Goal: Task Accomplishment & Management: Manage account settings

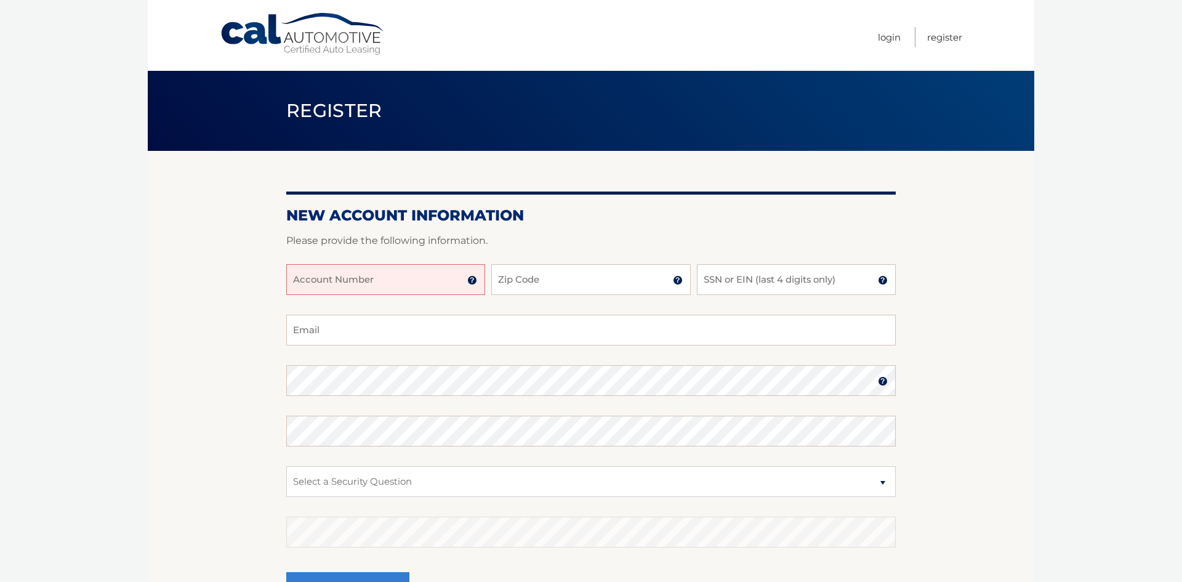
click at [362, 289] on input "Account Number" at bounding box center [385, 279] width 199 height 31
type input "44455943761"
click at [572, 273] on input "Zip Code" at bounding box center [590, 279] width 199 height 31
type input "07604"
click at [777, 279] on input "SSN or EIN (last 4 digits only)" at bounding box center [796, 279] width 199 height 31
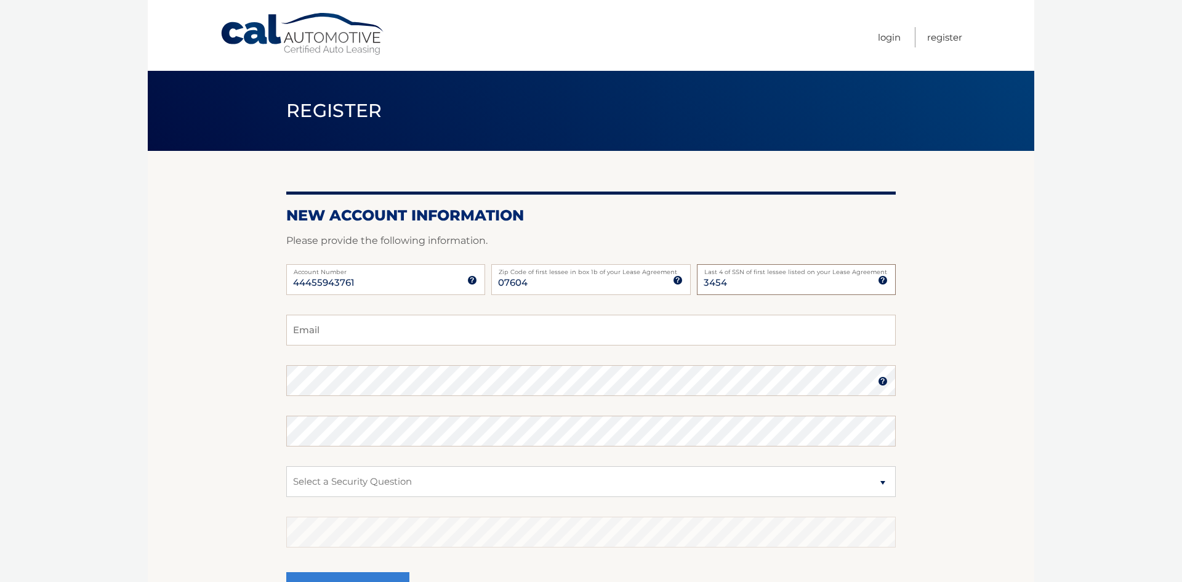
type input "3454"
click at [337, 327] on input "Email" at bounding box center [590, 329] width 609 height 31
type input "shjuhlin@gmail.com"
click at [535, 365] on label "Password" at bounding box center [590, 370] width 609 height 10
click at [535, 363] on fieldset "shjuhlin@gmail.com Email Password Password should be a minimum of 6 characters …" at bounding box center [590, 472] width 609 height 317
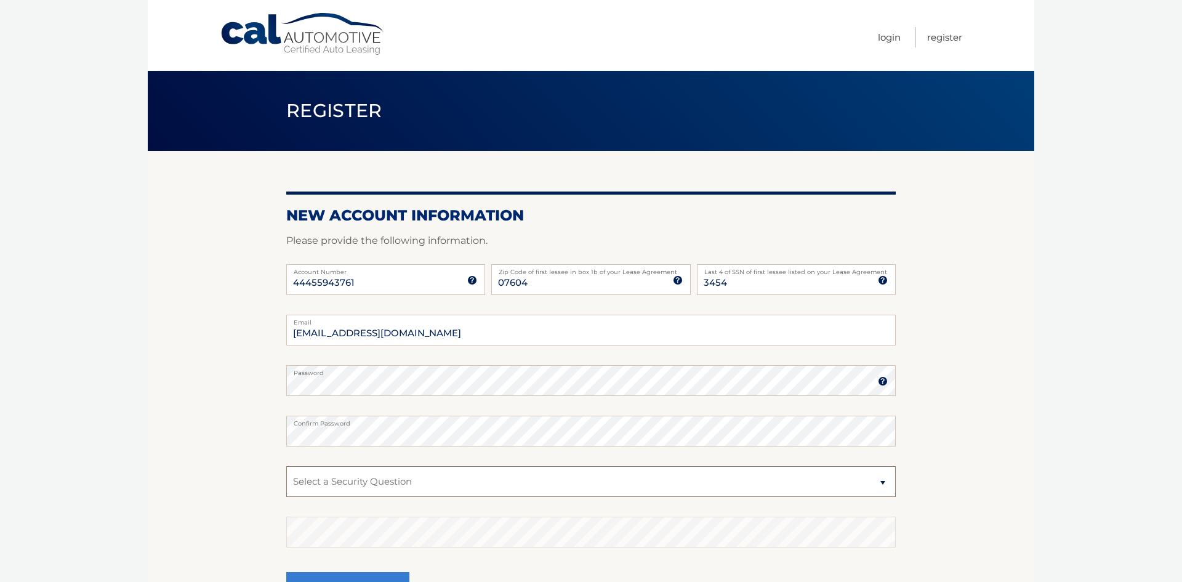
click at [307, 478] on select "Select a Security Question What was the name of your elementary school? What is…" at bounding box center [590, 481] width 609 height 31
select select "2"
click at [286, 466] on select "Select a Security Question What was the name of your elementary school? What is…" at bounding box center [590, 481] width 609 height 31
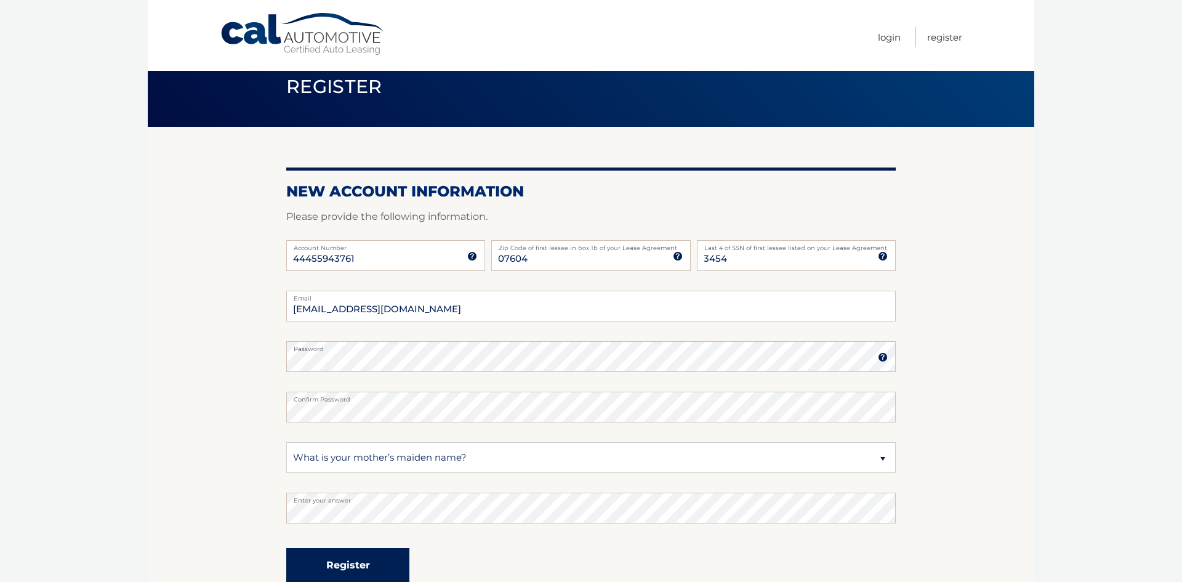
click at [362, 555] on button "Register" at bounding box center [347, 565] width 123 height 34
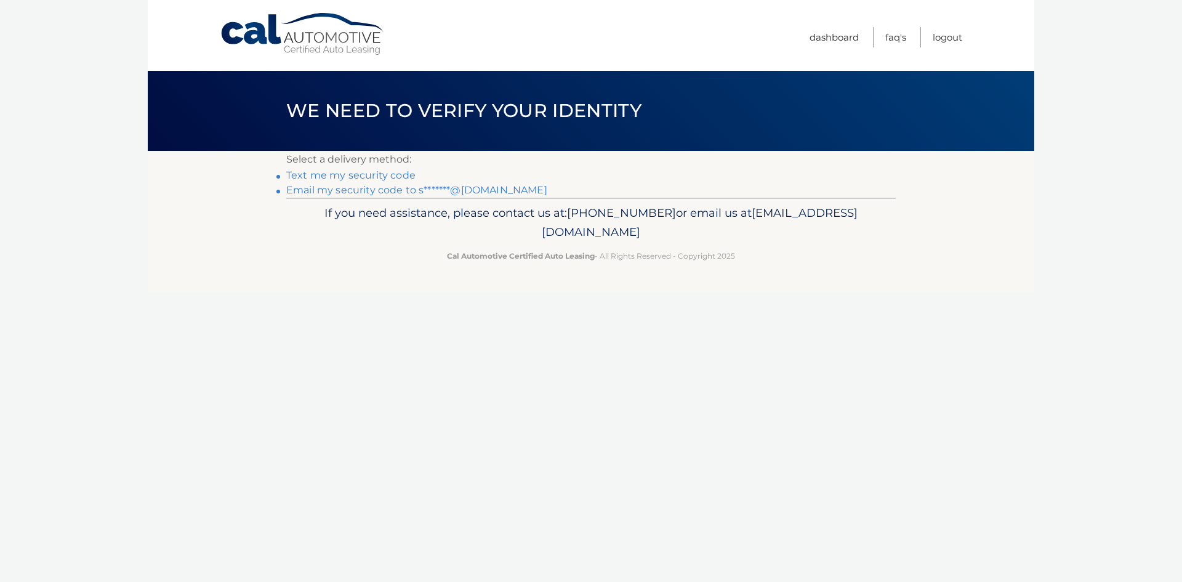
click at [338, 569] on div "Cal Automotive Menu Dashboard FAQ's Logout ×" at bounding box center [591, 291] width 886 height 582
click at [375, 177] on link "Text me my security code" at bounding box center [350, 175] width 129 height 12
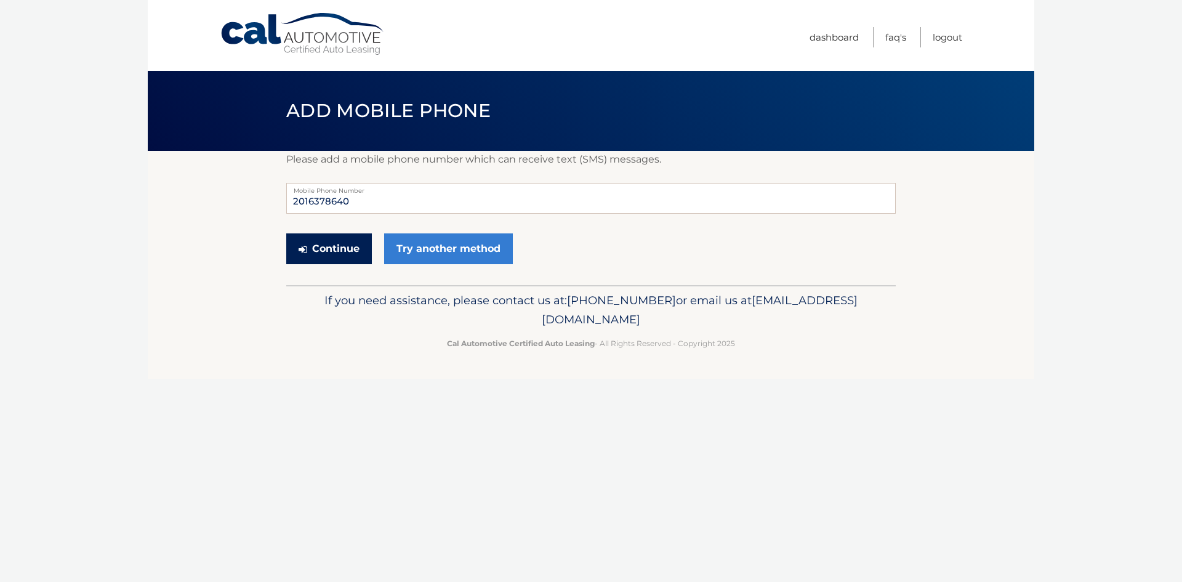
click at [349, 247] on button "Continue" at bounding box center [329, 248] width 86 height 31
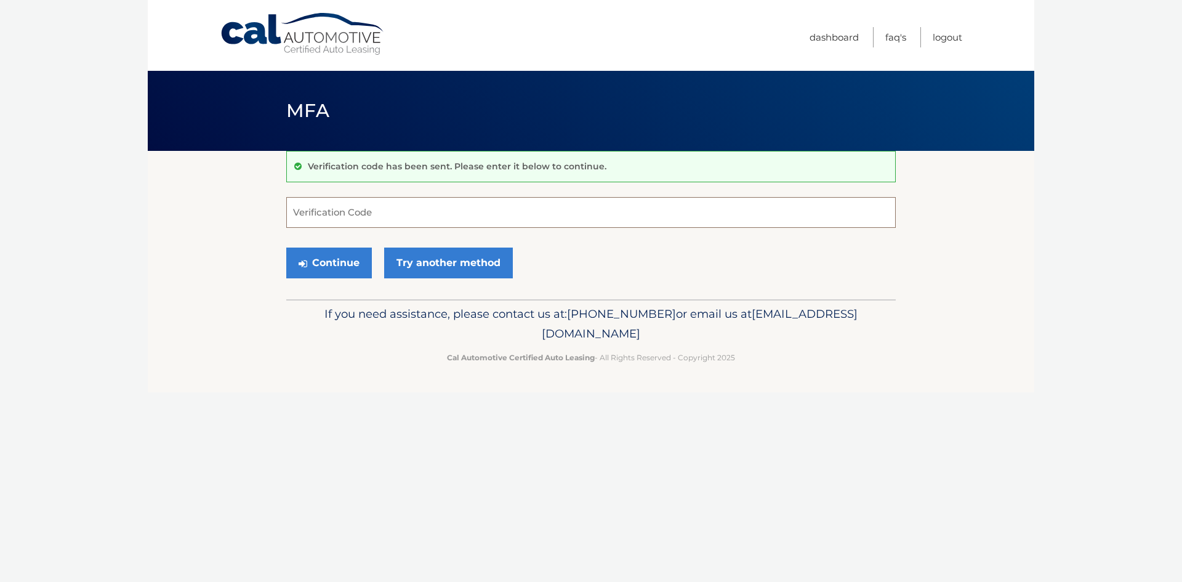
click at [329, 215] on input "Verification Code" at bounding box center [590, 212] width 609 height 31
type input "991019"
click at [322, 266] on button "Continue" at bounding box center [329, 262] width 86 height 31
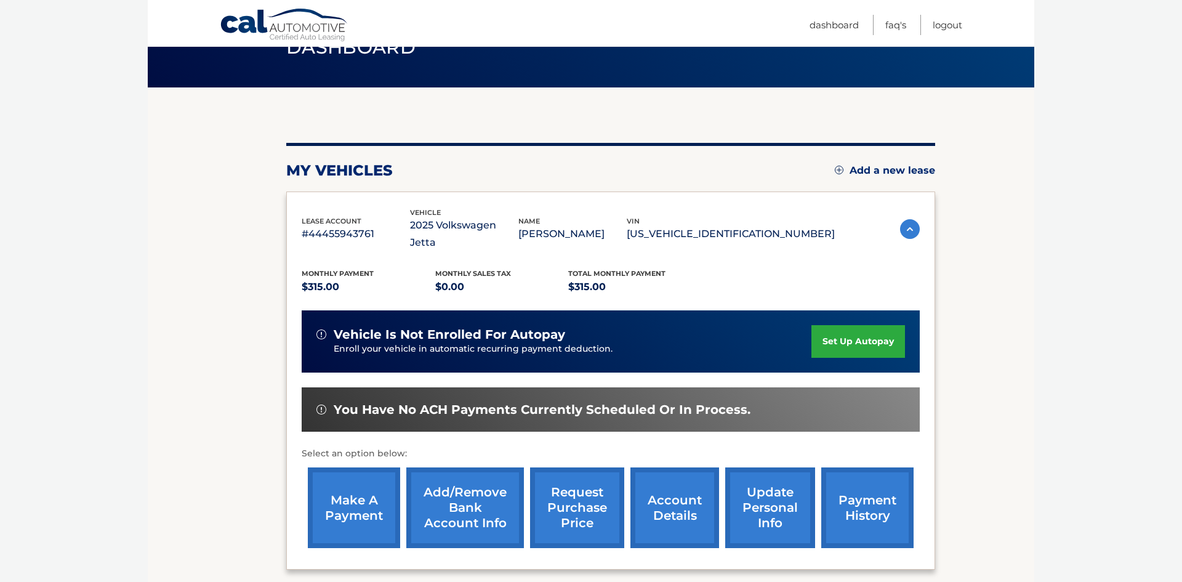
scroll to position [74, 0]
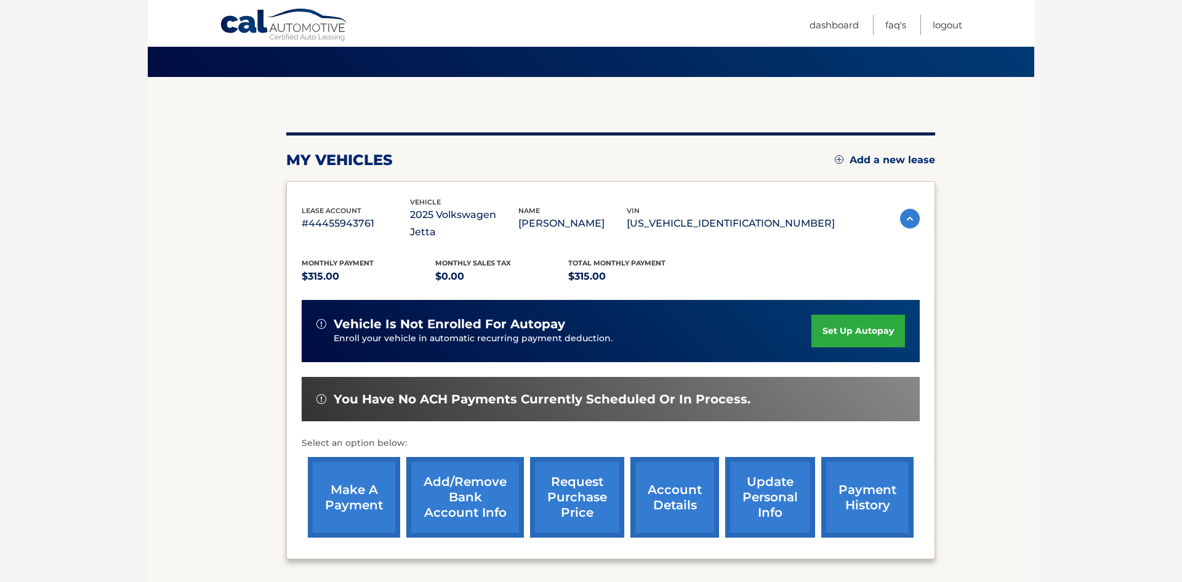
click at [659, 475] on link "account details" at bounding box center [674, 497] width 89 height 81
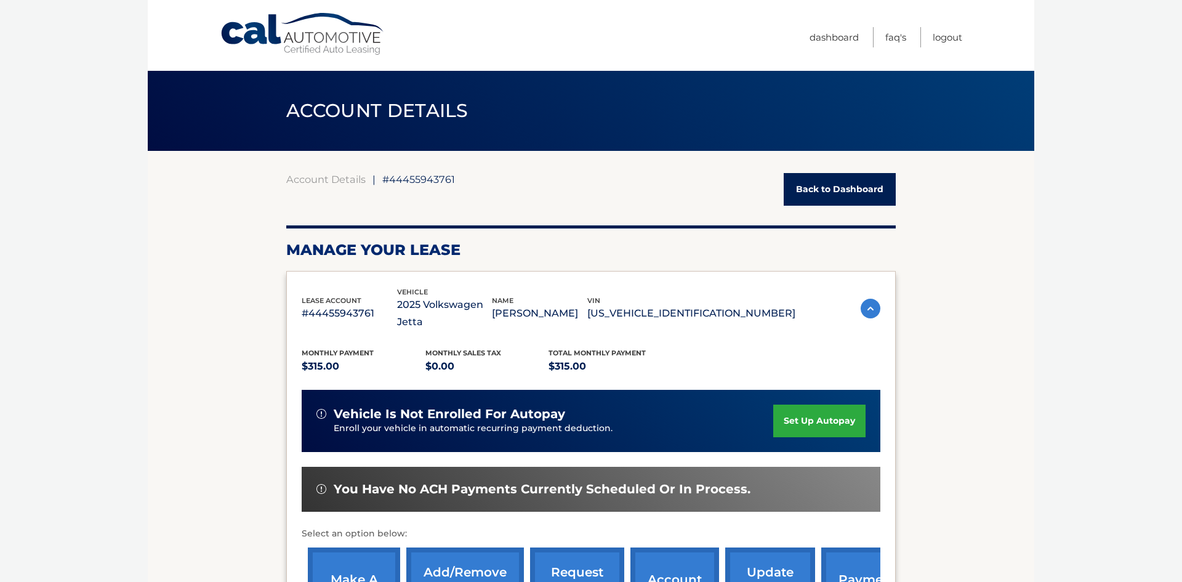
click at [795, 404] on link "set up autopay" at bounding box center [819, 420] width 92 height 33
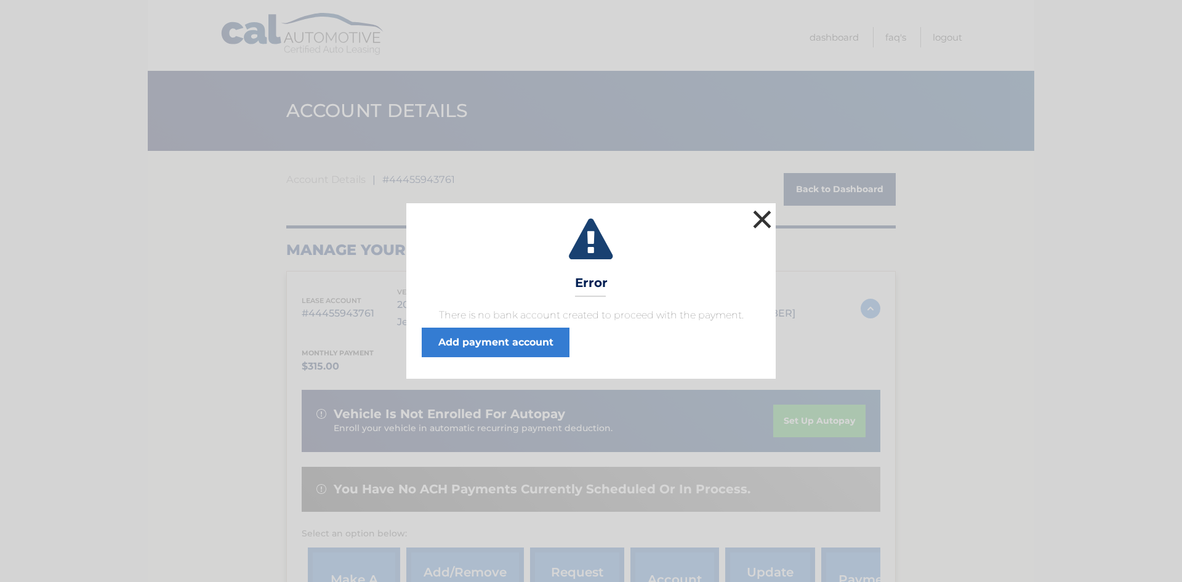
click at [763, 216] on button "×" at bounding box center [762, 219] width 25 height 25
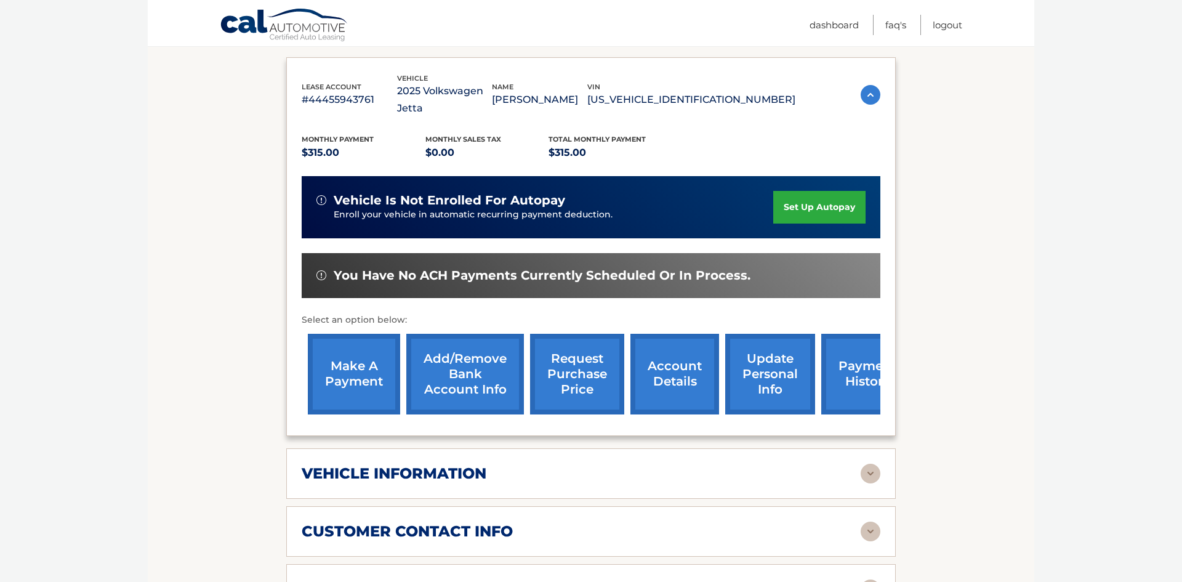
scroll to position [295, 0]
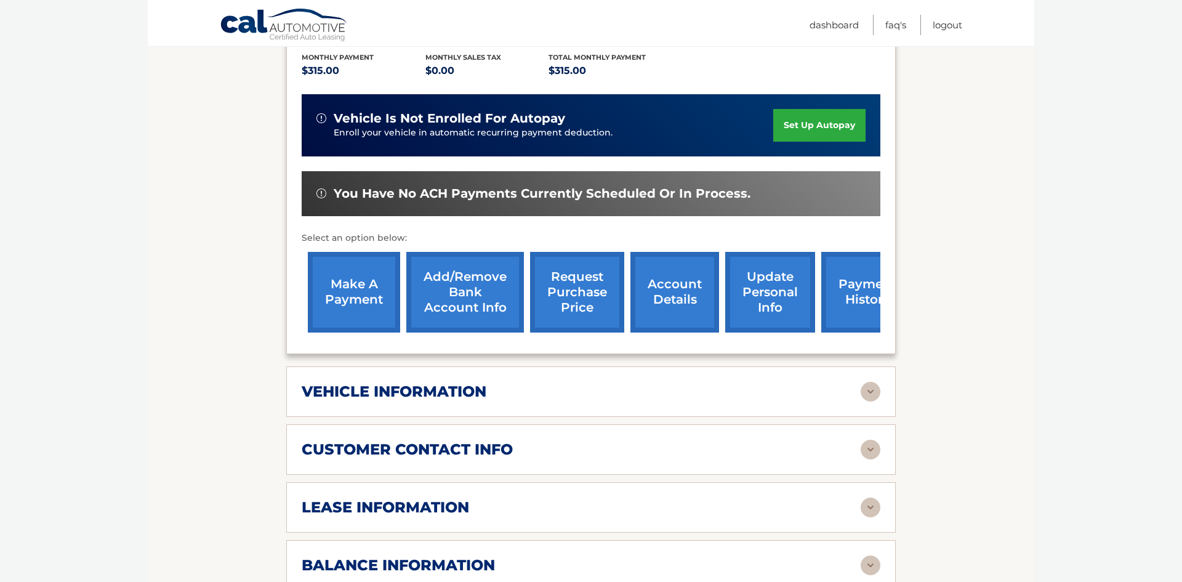
click at [814, 109] on link "set up autopay" at bounding box center [819, 125] width 92 height 33
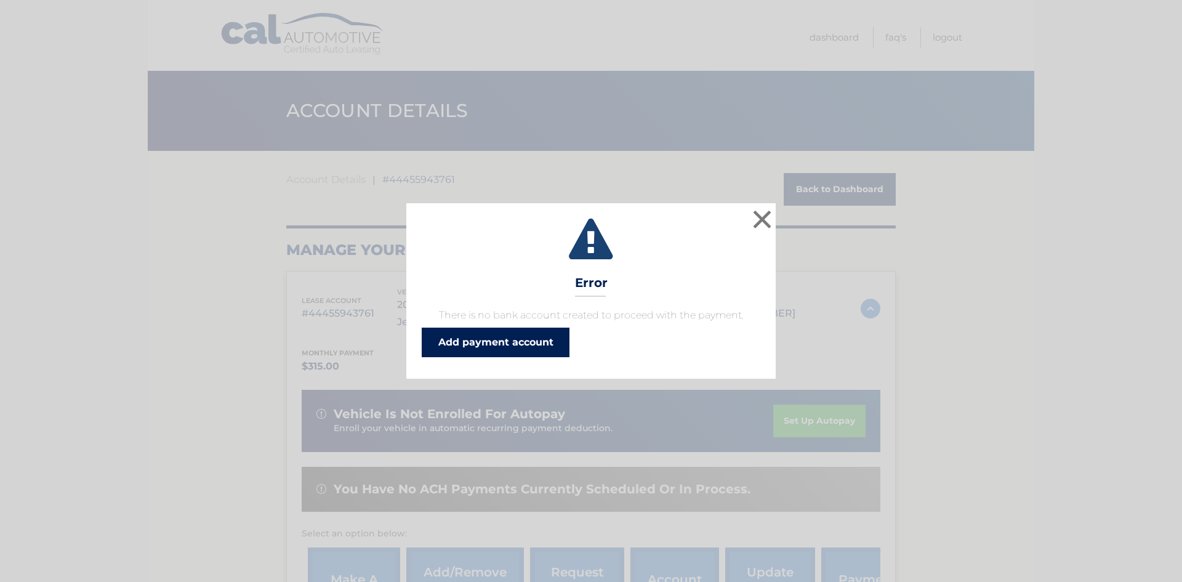
click at [468, 331] on link "Add payment account" at bounding box center [496, 342] width 148 height 30
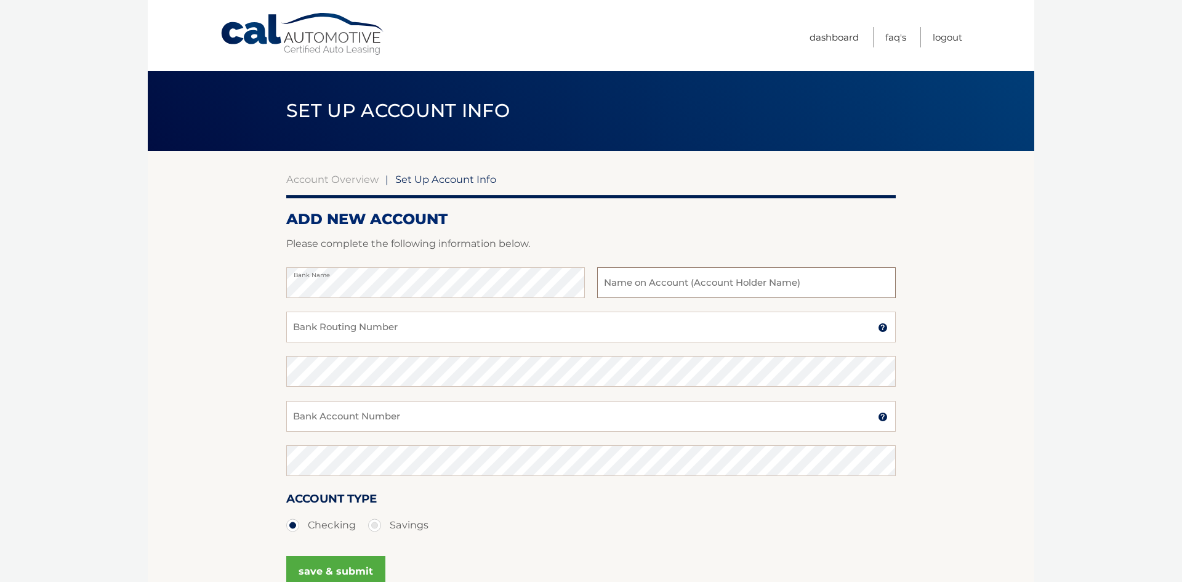
click at [604, 274] on input "text" at bounding box center [746, 282] width 298 height 31
type input "[PERSON_NAME]"
click at [329, 332] on input "Bank Routing Number" at bounding box center [590, 326] width 609 height 31
type input "031201360"
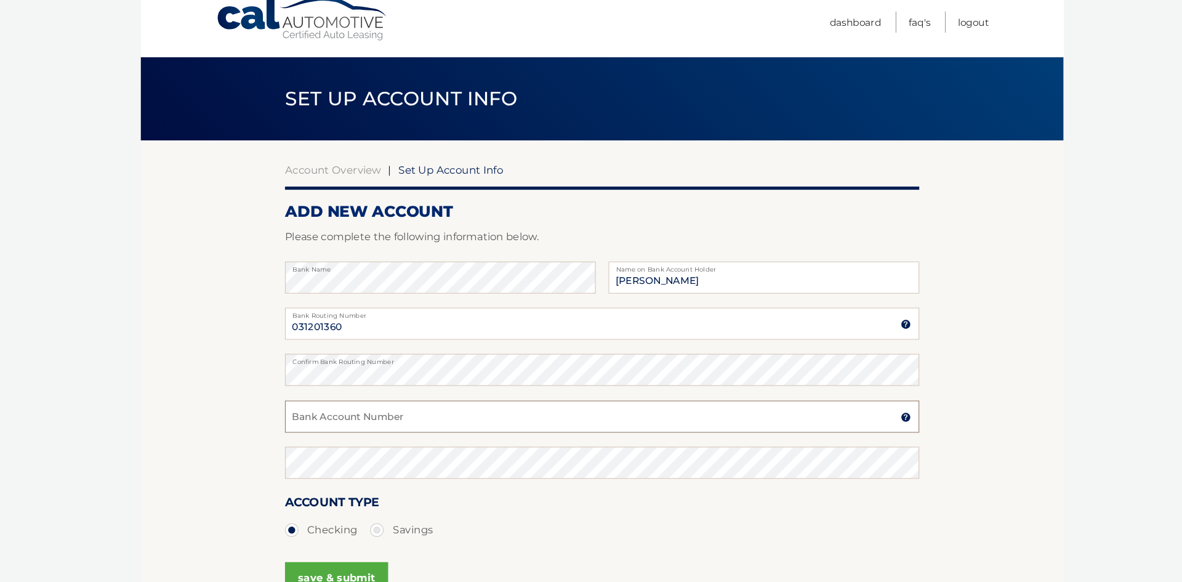
click at [314, 412] on input "Bank Account Number" at bounding box center [590, 416] width 609 height 31
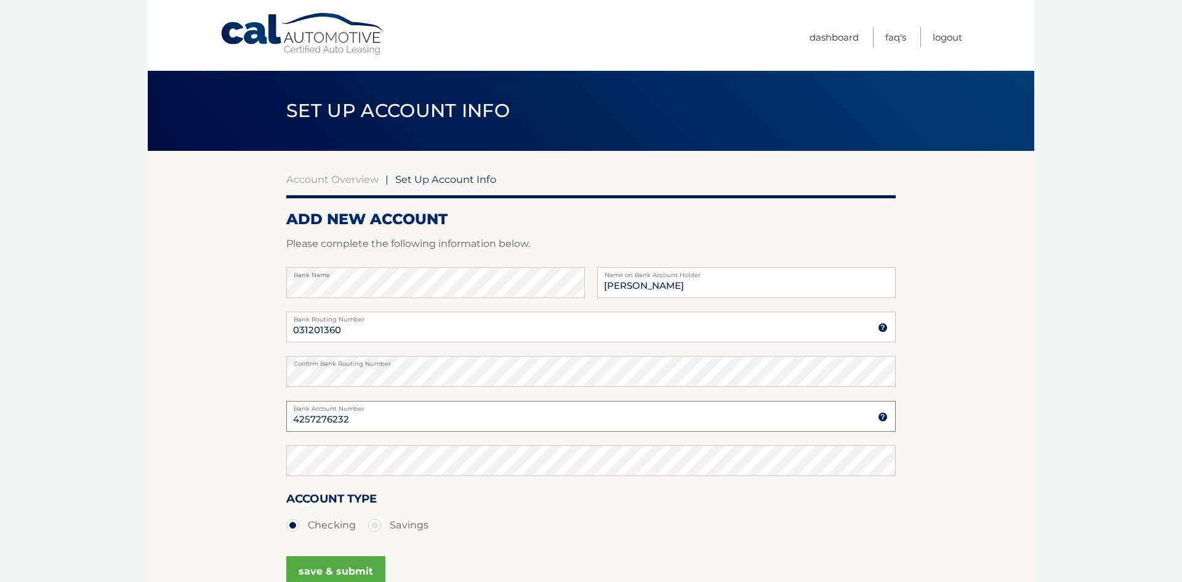
type input "4257276232"
click at [345, 566] on button "save & submit" at bounding box center [335, 571] width 99 height 31
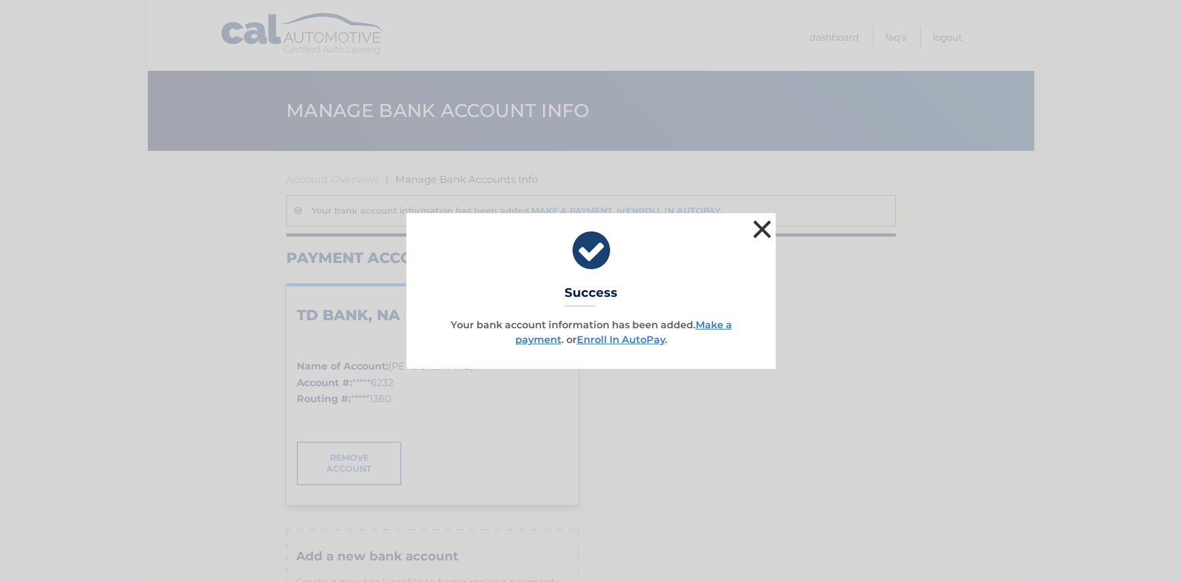
click at [760, 231] on button "×" at bounding box center [762, 229] width 25 height 25
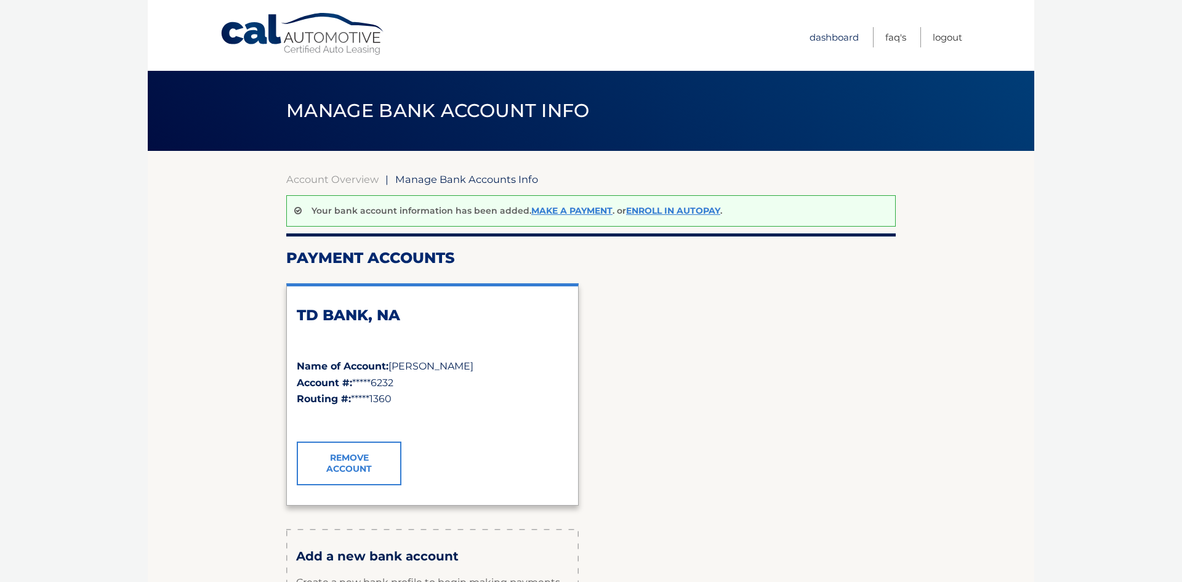
click at [822, 44] on link "Dashboard" at bounding box center [833, 37] width 49 height 20
click at [823, 35] on link "Dashboard" at bounding box center [833, 37] width 49 height 20
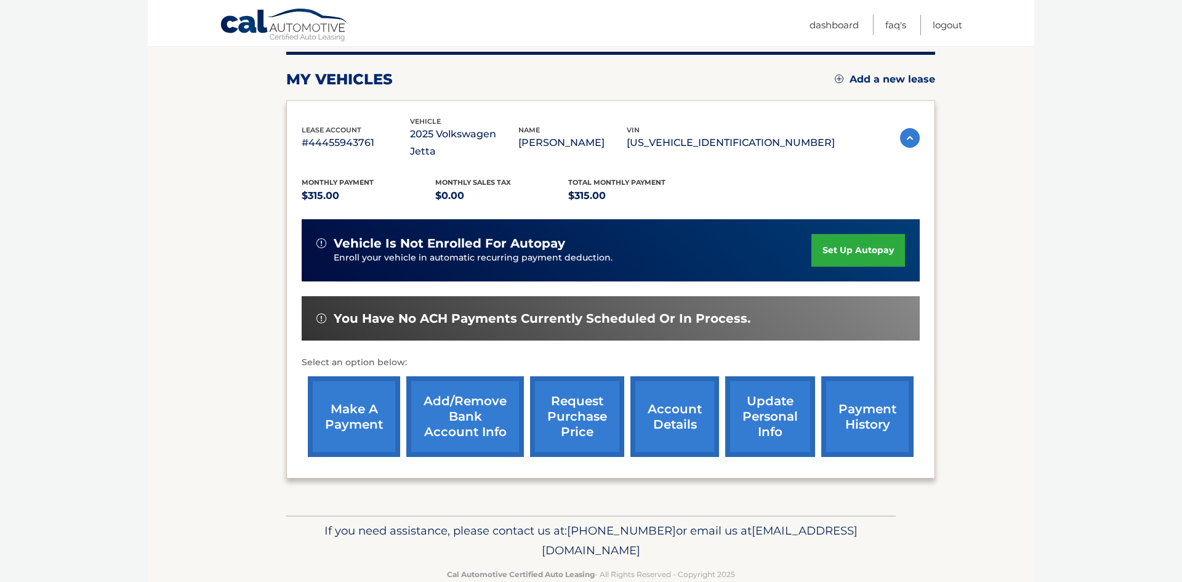
scroll to position [164, 0]
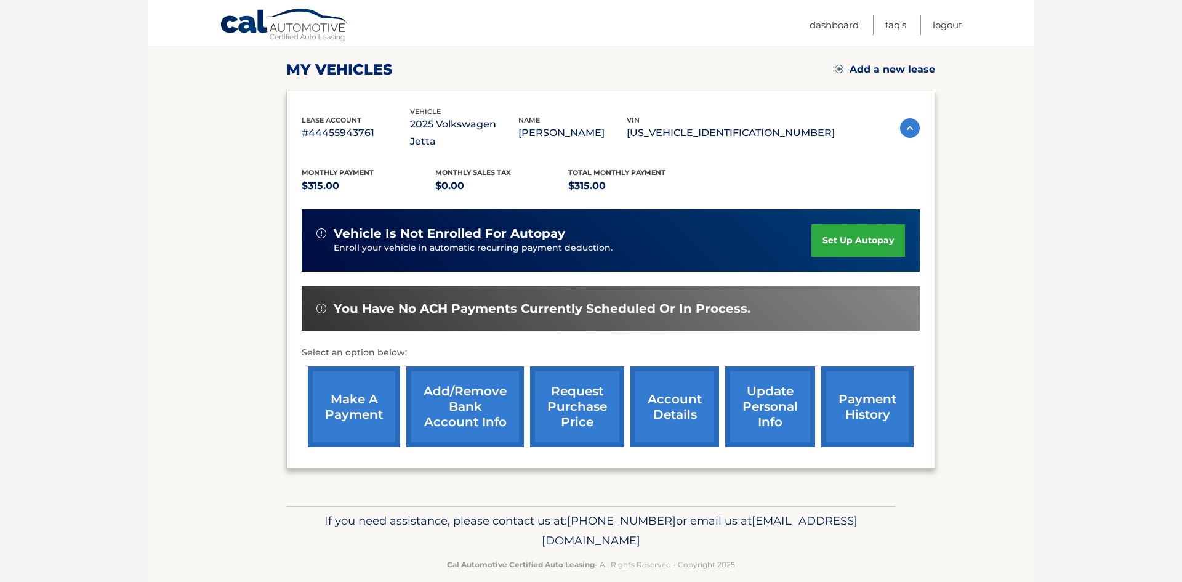
click at [673, 387] on link "account details" at bounding box center [674, 406] width 89 height 81
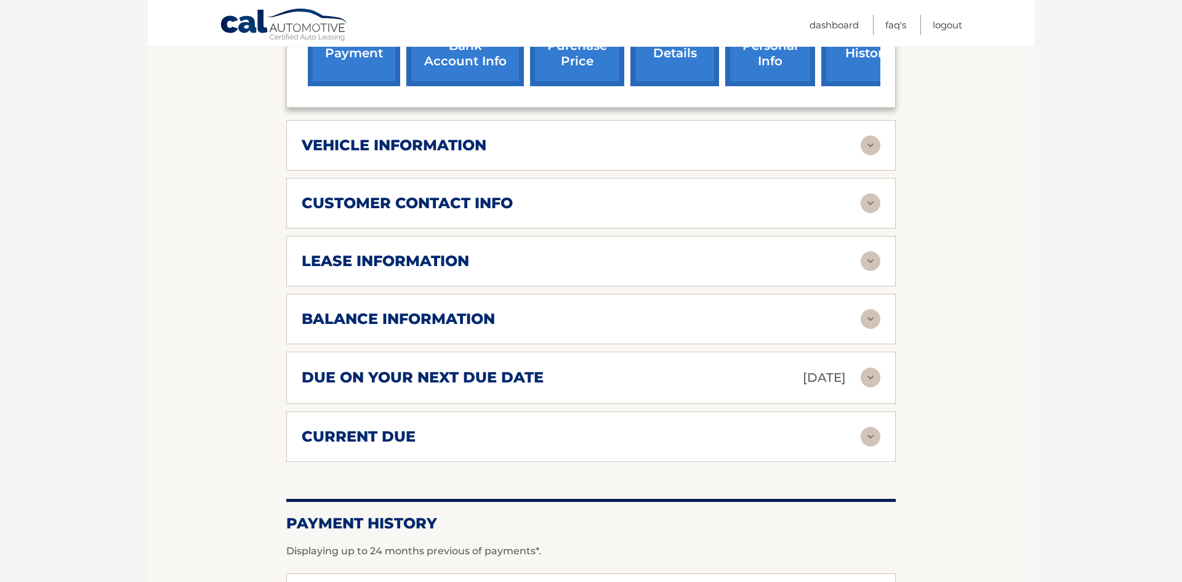
scroll to position [566, 0]
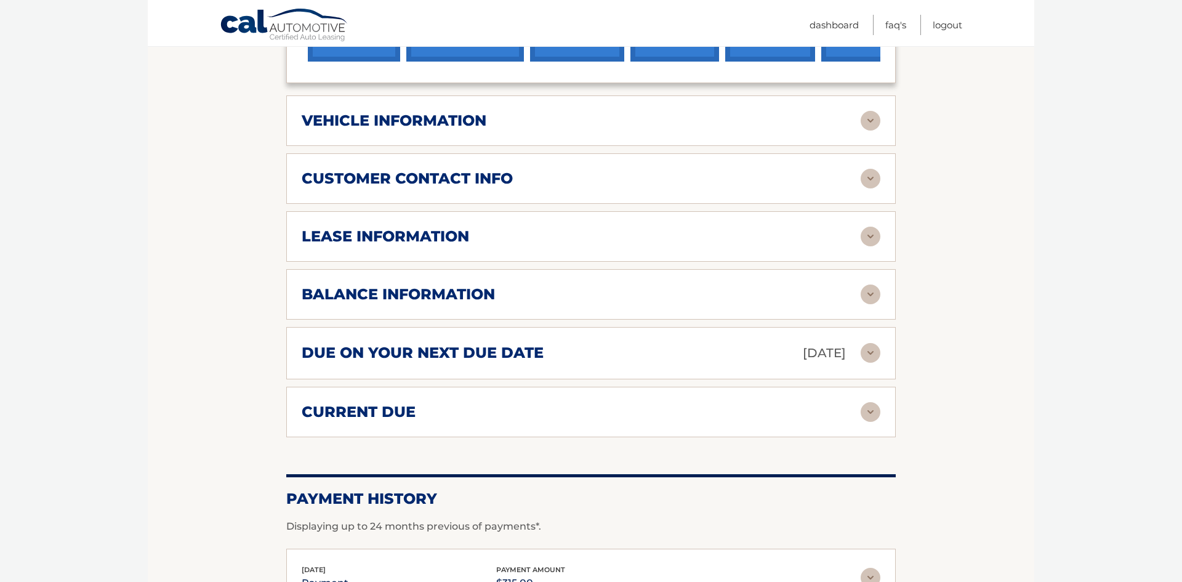
click at [867, 402] on img at bounding box center [870, 412] width 20 height 20
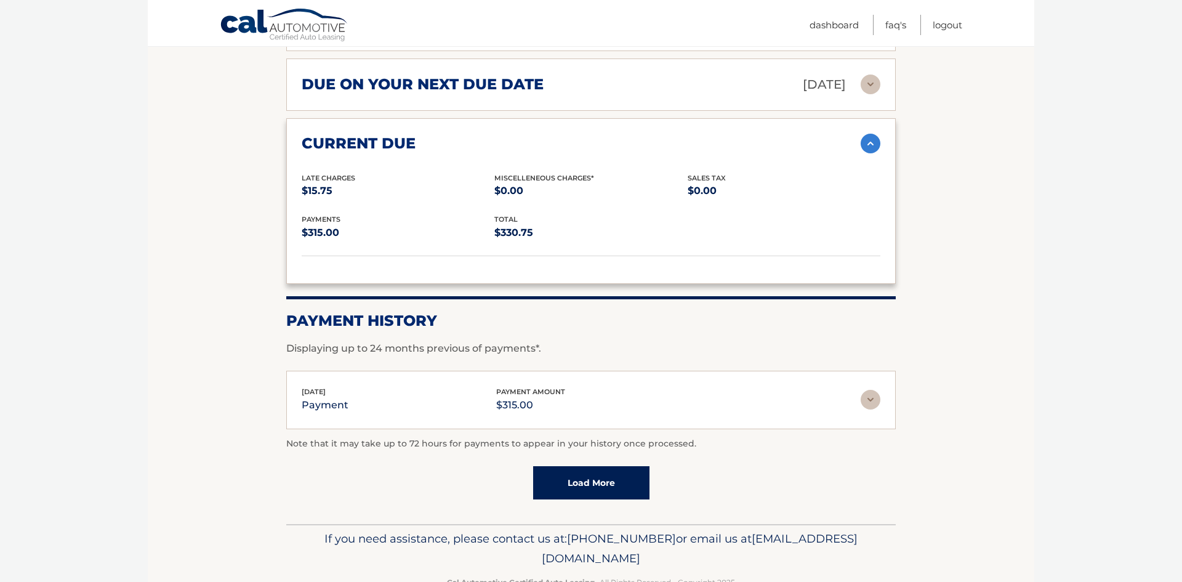
scroll to position [837, 0]
